Goal: Information Seeking & Learning: Find specific fact

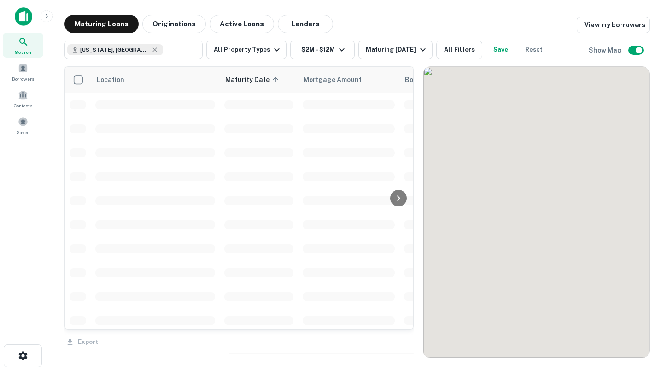
click at [151, 50] on icon at bounding box center [154, 49] width 7 height 7
type input "**********"
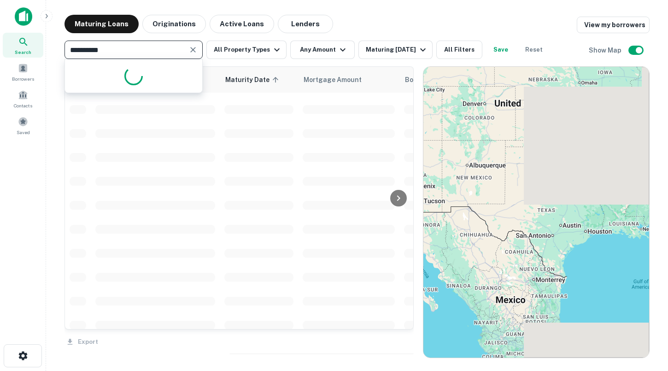
click at [24, 44] on icon at bounding box center [23, 41] width 11 height 11
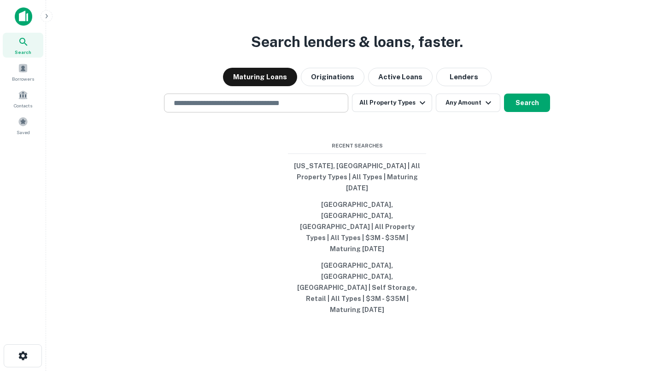
click at [209, 108] on input "text" at bounding box center [256, 103] width 176 height 11
paste input "**********"
type input "**********"
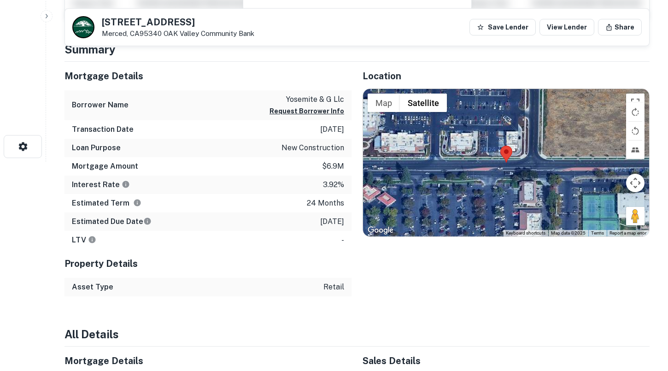
scroll to position [190, 0]
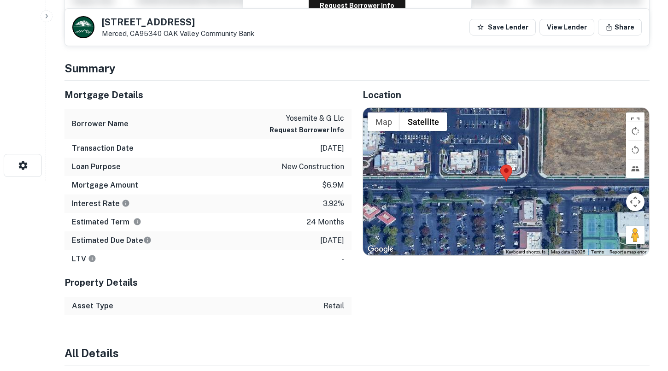
drag, startPoint x: 309, startPoint y: 241, endPoint x: 348, endPoint y: 241, distance: 39.2
click at [348, 241] on div "Estimated Due Date [DATE]" at bounding box center [207, 240] width 287 height 18
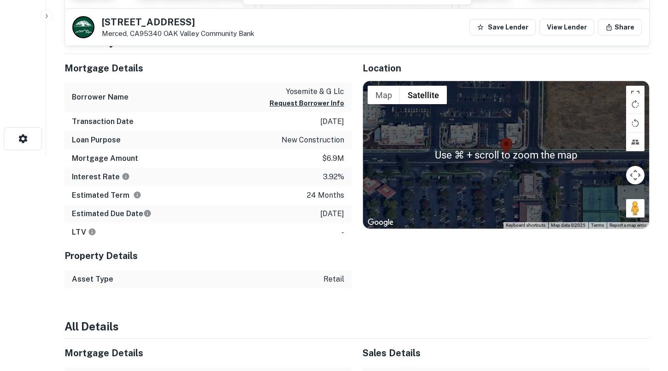
scroll to position [242, 0]
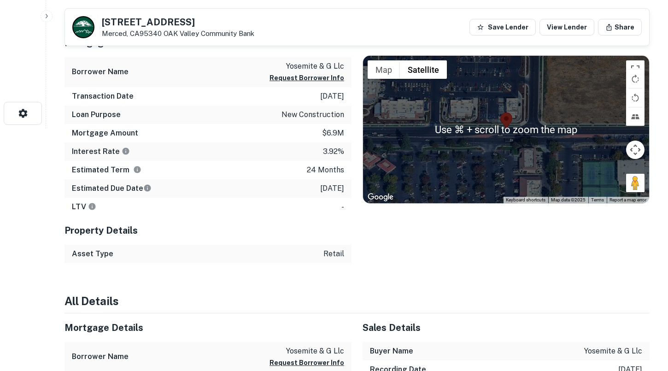
click at [634, 152] on button "Map camera controls" at bounding box center [635, 150] width 18 height 18
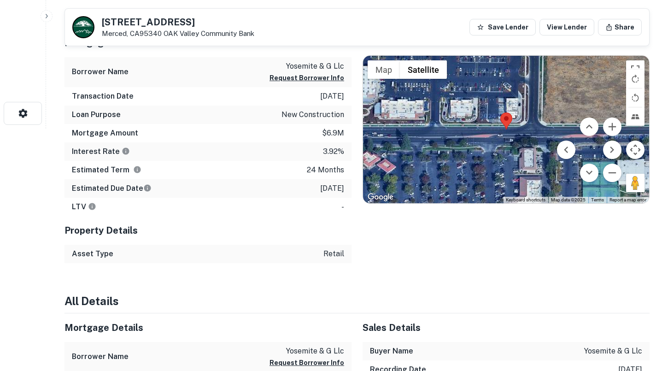
click at [633, 149] on button "Map camera controls" at bounding box center [635, 150] width 18 height 18
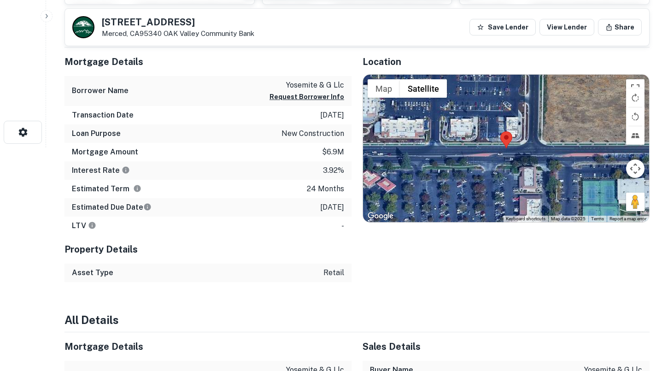
scroll to position [224, 0]
drag, startPoint x: 322, startPoint y: 170, endPoint x: 341, endPoint y: 170, distance: 19.8
click at [341, 170] on p "3.92%" at bounding box center [333, 169] width 21 height 11
drag, startPoint x: 343, startPoint y: 205, endPoint x: 283, endPoint y: 83, distance: 136.0
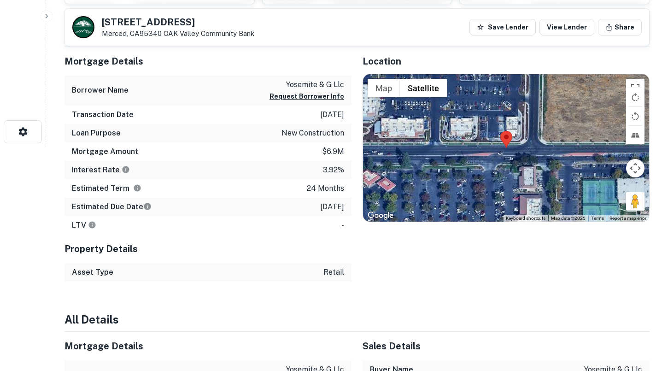
click at [283, 83] on div "Mortgage Details Borrower Name [PERSON_NAME] & g llc Request Borrower Info Tran…" at bounding box center [207, 140] width 287 height 187
click at [283, 83] on p "yosemite & g llc" at bounding box center [307, 84] width 75 height 11
drag, startPoint x: 72, startPoint y: 88, endPoint x: 344, endPoint y: 206, distance: 296.5
click at [344, 206] on div "Mortgage Details Borrower Name [PERSON_NAME] & g llc Request Borrower Info Tran…" at bounding box center [207, 140] width 287 height 187
click at [344, 206] on div "Estimated Due Date [DATE]" at bounding box center [207, 207] width 287 height 18
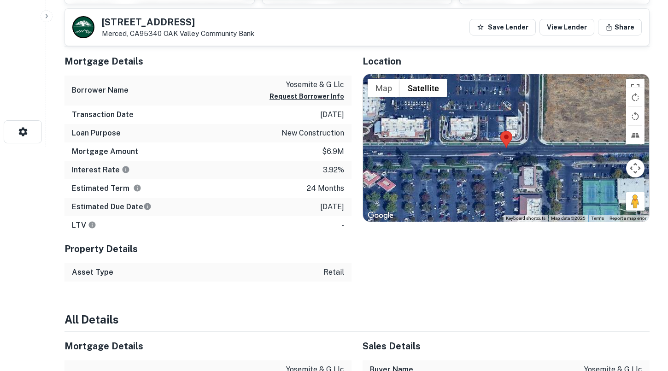
drag, startPoint x: 344, startPoint y: 210, endPoint x: 73, endPoint y: 87, distance: 297.5
click at [73, 87] on div "Mortgage Details Borrower Name [PERSON_NAME] & g llc Request Borrower Info Tran…" at bounding box center [207, 140] width 287 height 187
click at [73, 87] on h6 "Borrower Name" at bounding box center [100, 90] width 57 height 11
drag, startPoint x: 72, startPoint y: 88, endPoint x: 348, endPoint y: 207, distance: 300.4
click at [348, 207] on div "Mortgage Details Borrower Name [PERSON_NAME] & g llc Request Borrower Info Tran…" at bounding box center [207, 140] width 287 height 187
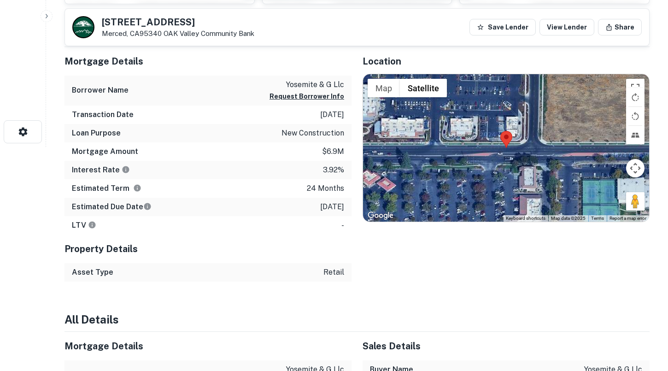
click at [348, 207] on div "Estimated Due Date [DATE]" at bounding box center [207, 207] width 287 height 18
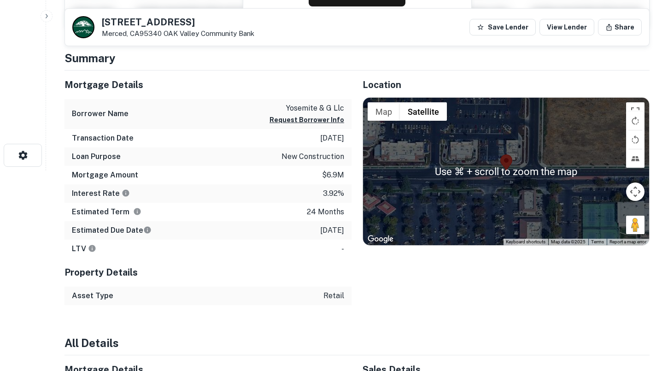
scroll to position [196, 0]
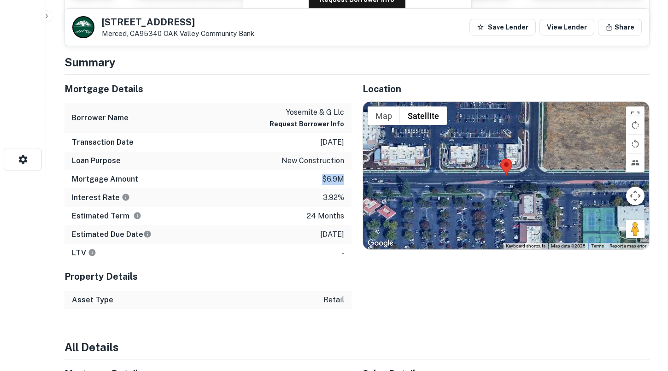
drag, startPoint x: 322, startPoint y: 179, endPoint x: 343, endPoint y: 179, distance: 21.7
click at [343, 179] on p "$6.9m" at bounding box center [333, 179] width 22 height 11
drag, startPoint x: 343, startPoint y: 179, endPoint x: 318, endPoint y: 179, distance: 24.9
click at [318, 179] on div "Mortgage Amount $6.9m" at bounding box center [207, 179] width 287 height 18
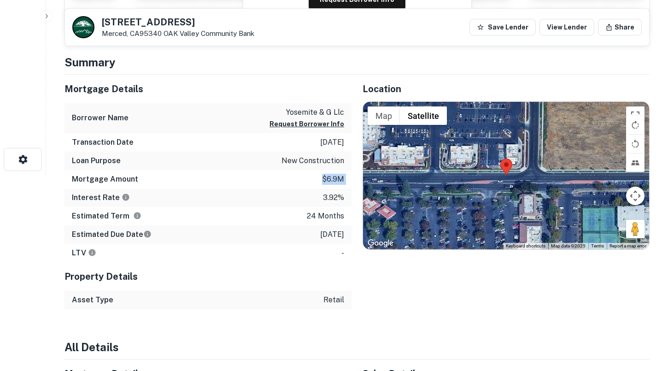
click at [326, 179] on p "$6.9m" at bounding box center [333, 179] width 22 height 11
drag, startPoint x: 322, startPoint y: 180, endPoint x: 342, endPoint y: 180, distance: 20.3
click at [342, 180] on p "$6.9m" at bounding box center [333, 179] width 22 height 11
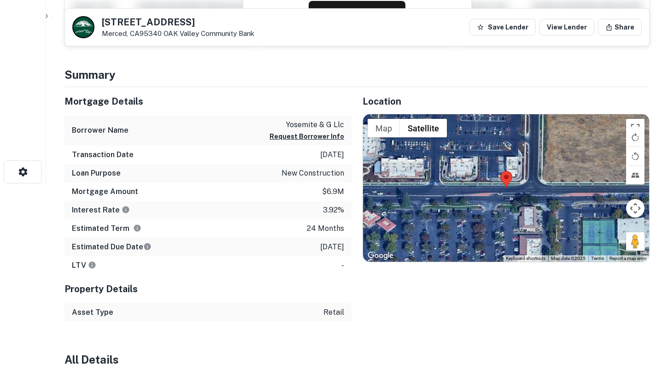
drag, startPoint x: 307, startPoint y: 246, endPoint x: 349, endPoint y: 250, distance: 41.6
click at [349, 250] on div "Estimated Due Date 3/30/2024" at bounding box center [207, 247] width 287 height 18
click at [348, 250] on div "Estimated Due Date 3/30/2024" at bounding box center [207, 247] width 287 height 18
drag, startPoint x: 326, startPoint y: 191, endPoint x: 337, endPoint y: 191, distance: 11.1
click at [337, 191] on p "$6.9m" at bounding box center [333, 191] width 22 height 11
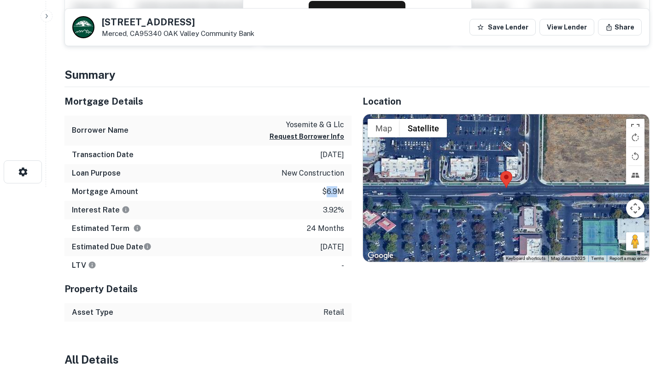
click at [337, 191] on p "$6.9m" at bounding box center [333, 191] width 22 height 11
